Goal: Navigation & Orientation: Find specific page/section

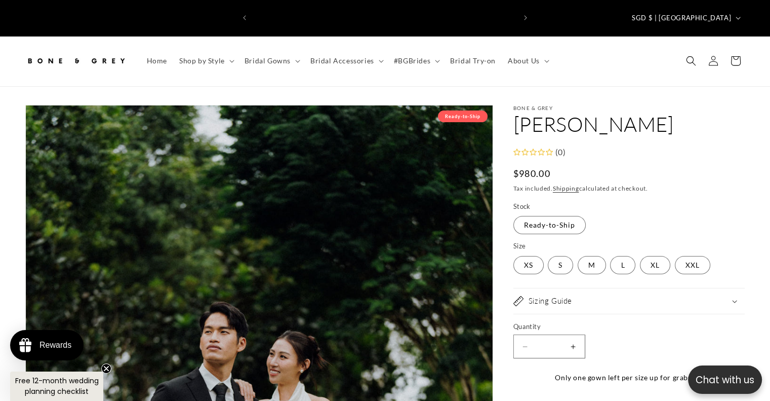
scroll to position [0, 262]
click at [80, 50] on img at bounding box center [75, 61] width 101 height 22
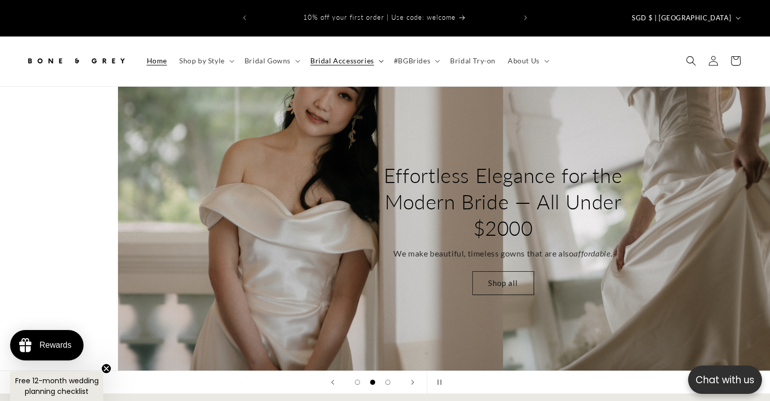
click at [349, 56] on span "Bridal Accessories" at bounding box center [342, 60] width 64 height 9
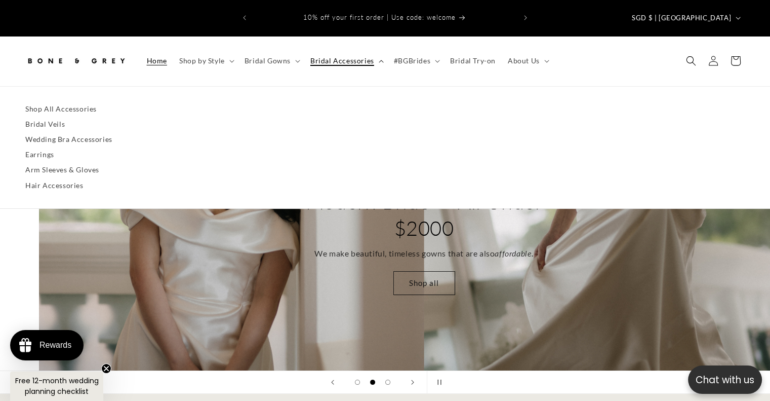
scroll to position [0, 770]
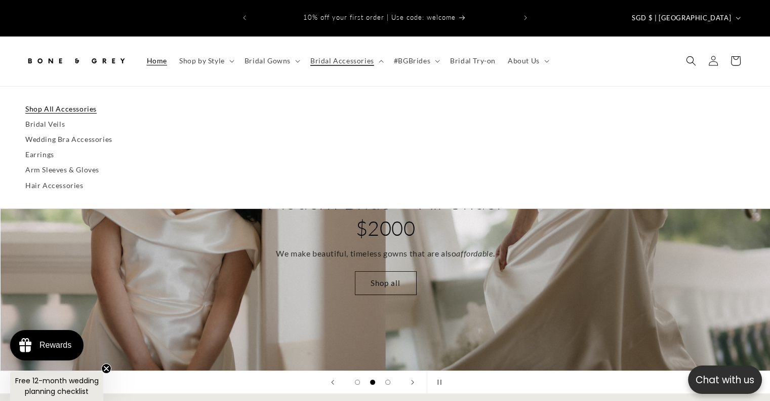
click at [50, 101] on link "Shop All Accessories" at bounding box center [385, 108] width 720 height 15
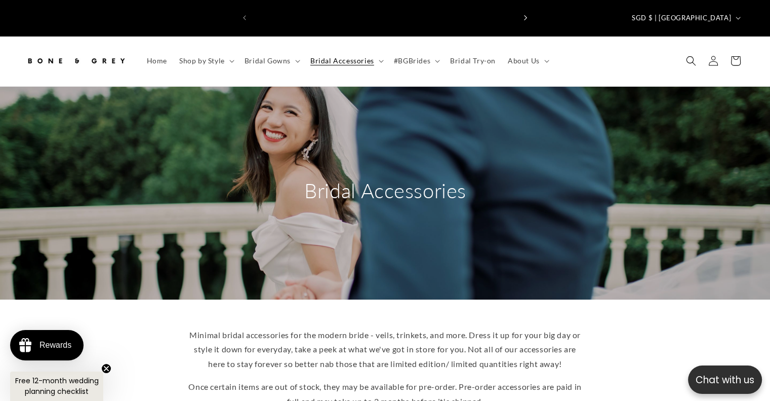
scroll to position [0, 525]
